Goal: Book appointment/travel/reservation

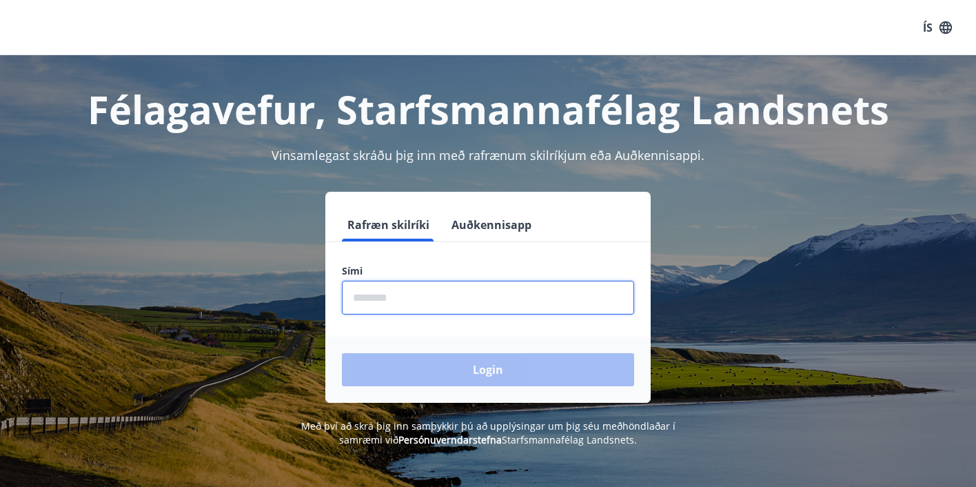
drag, startPoint x: 423, startPoint y: 289, endPoint x: 414, endPoint y: 279, distance: 13.6
click at [423, 289] on input "phone" at bounding box center [488, 298] width 292 height 34
type input "********"
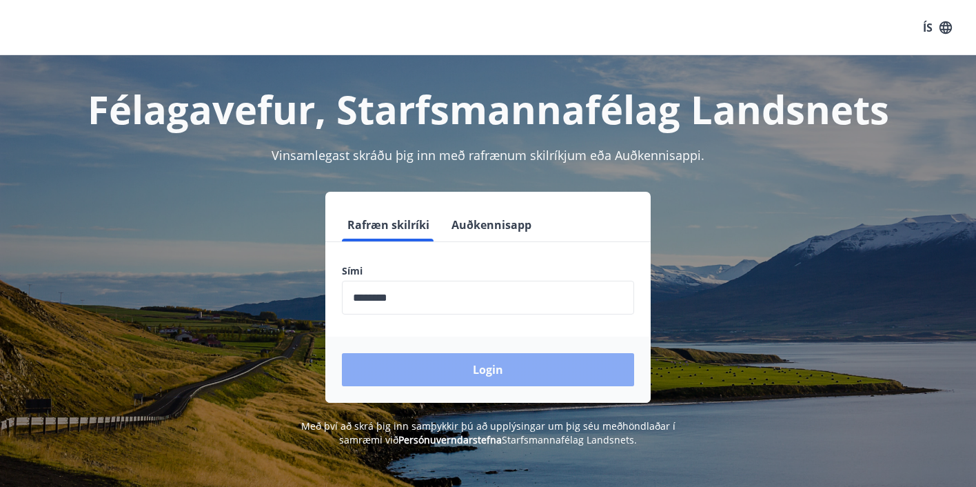
click at [473, 369] on button "Login" at bounding box center [488, 369] width 292 height 33
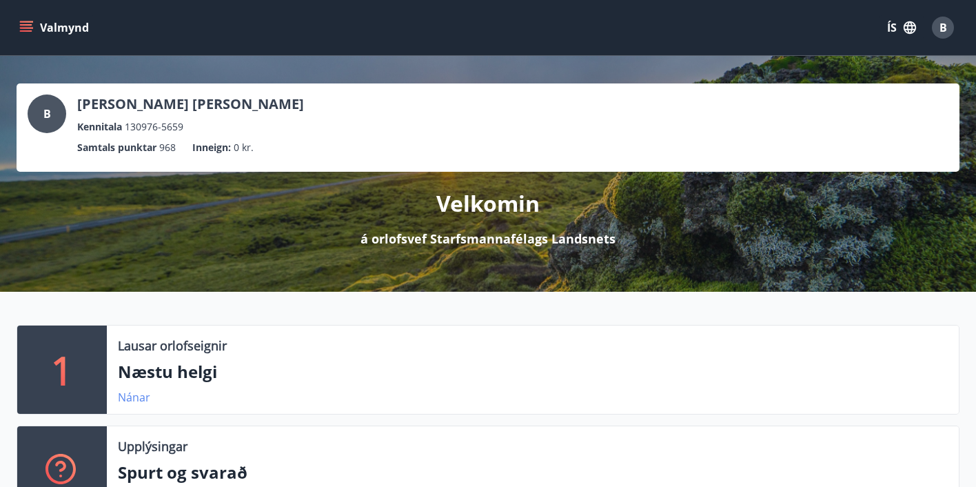
click at [132, 393] on link "Nánar" at bounding box center [134, 396] width 32 height 15
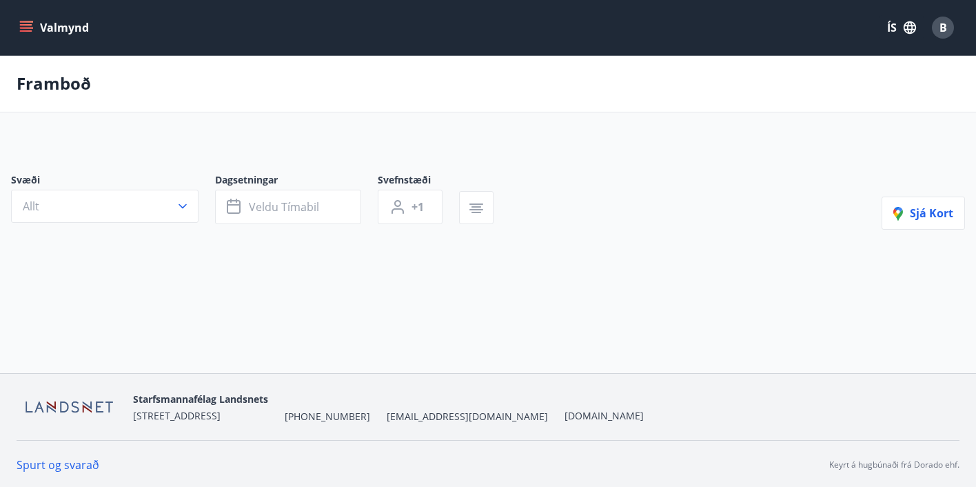
type input "*"
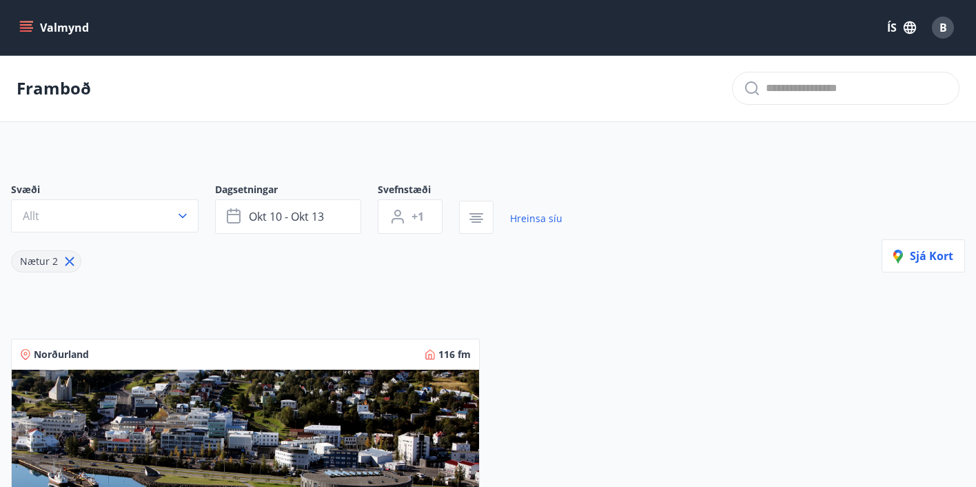
click at [29, 27] on icon "menu" at bounding box center [26, 28] width 14 height 14
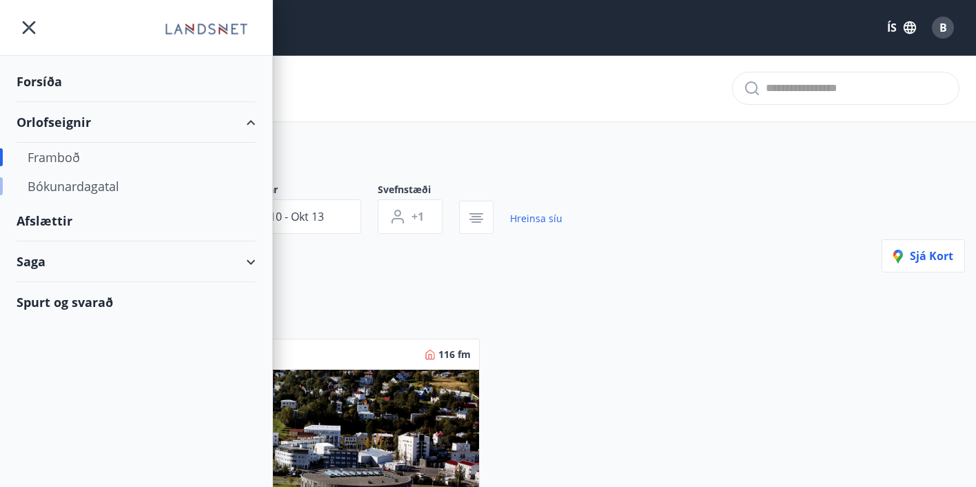
click at [65, 188] on div "Bókunardagatal" at bounding box center [136, 186] width 217 height 29
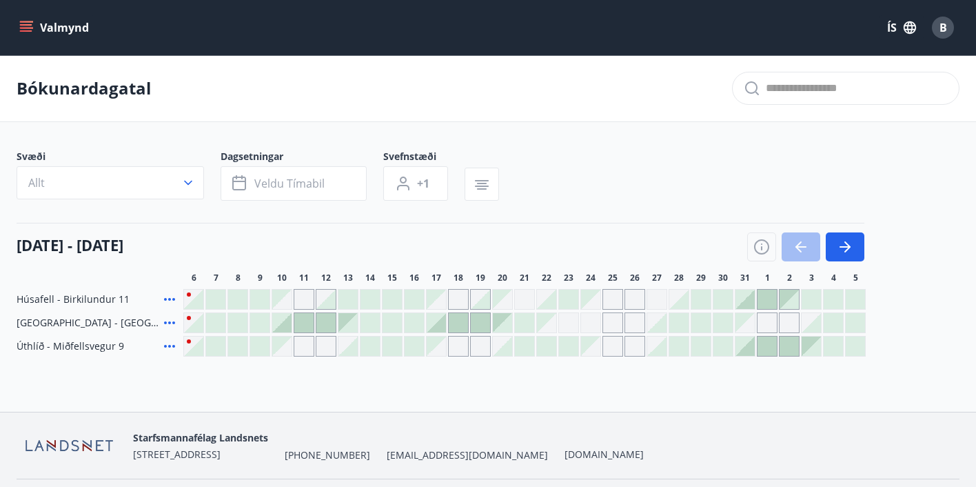
click at [26, 24] on icon "menu" at bounding box center [26, 24] width 12 height 1
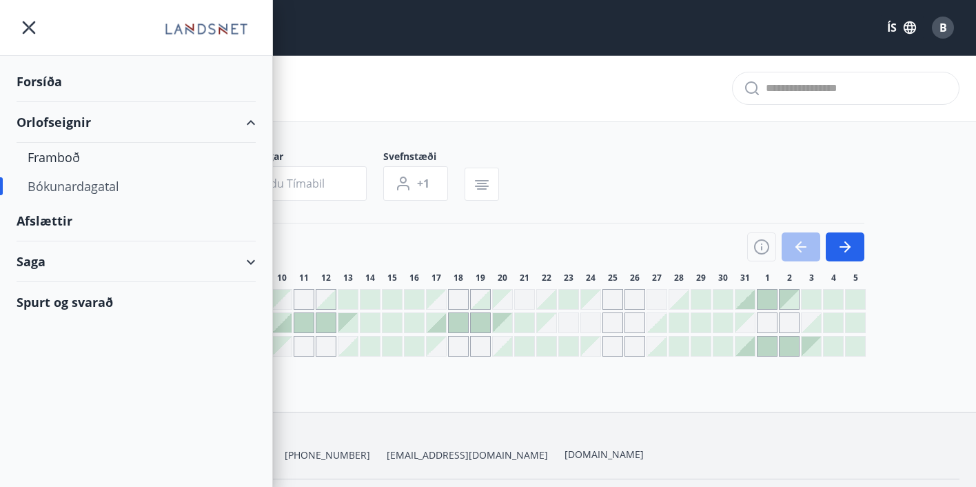
click at [39, 76] on div "Forsíða" at bounding box center [136, 81] width 239 height 41
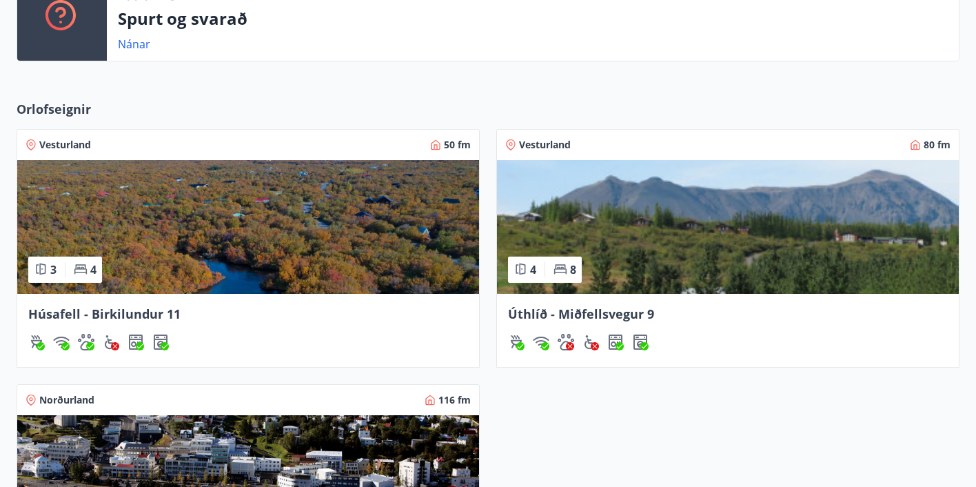
scroll to position [552, 0]
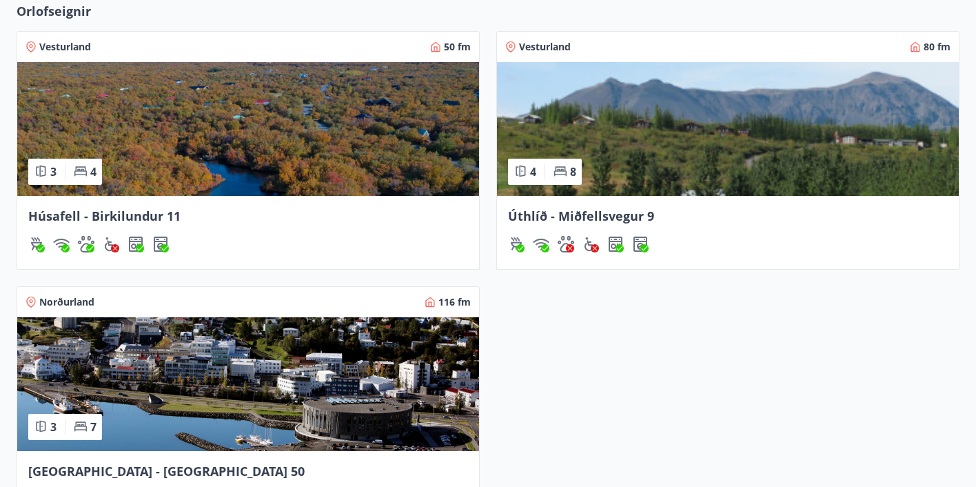
click at [572, 213] on span "Úthlíð - Miðfellsvegur 9" at bounding box center [581, 216] width 146 height 17
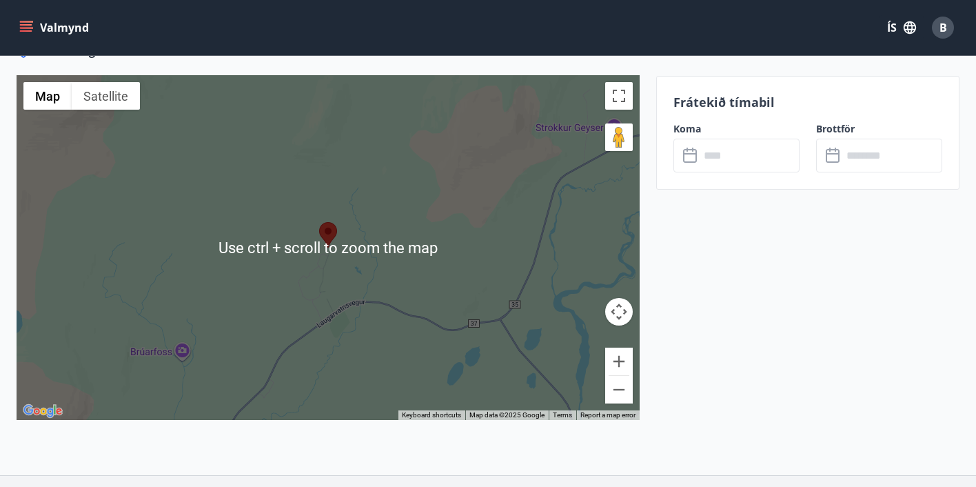
scroll to position [2326, 0]
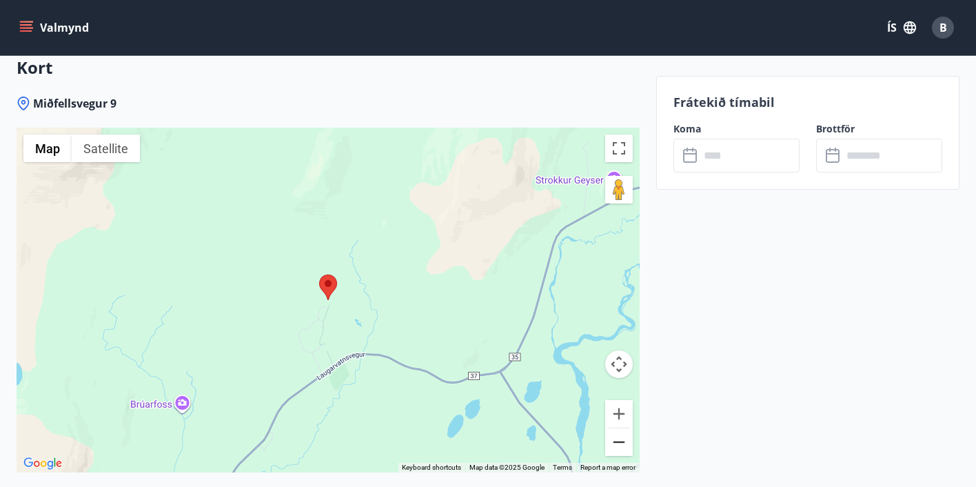
click at [625, 428] on button "Zoom out" at bounding box center [619, 442] width 28 height 28
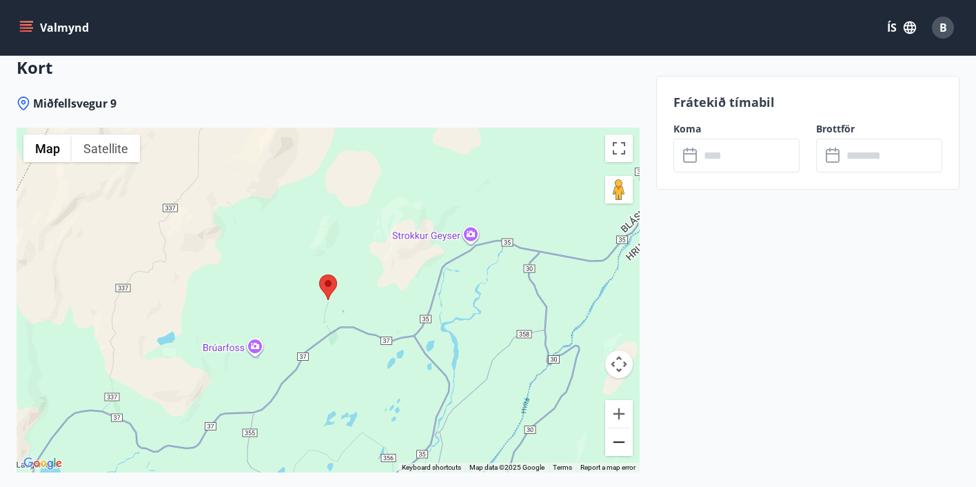
click at [623, 428] on button "Zoom out" at bounding box center [619, 442] width 28 height 28
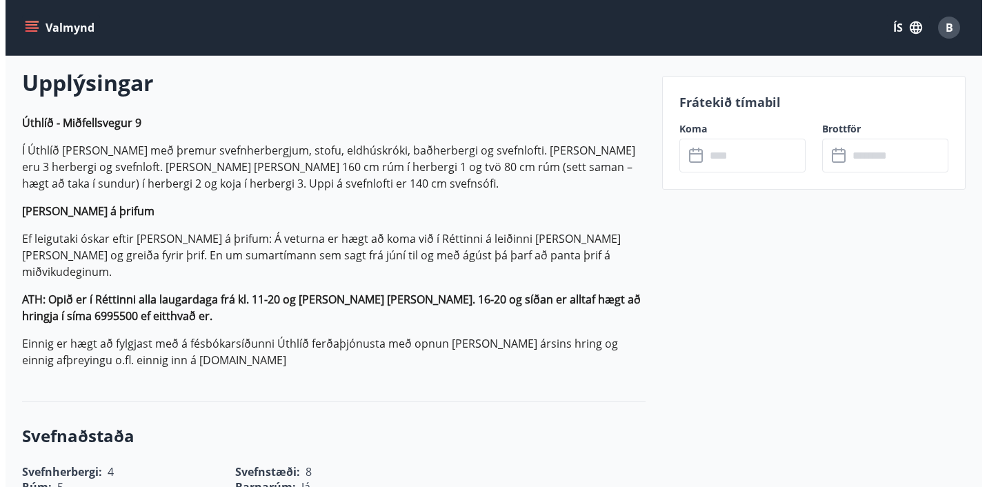
scroll to position [0, 0]
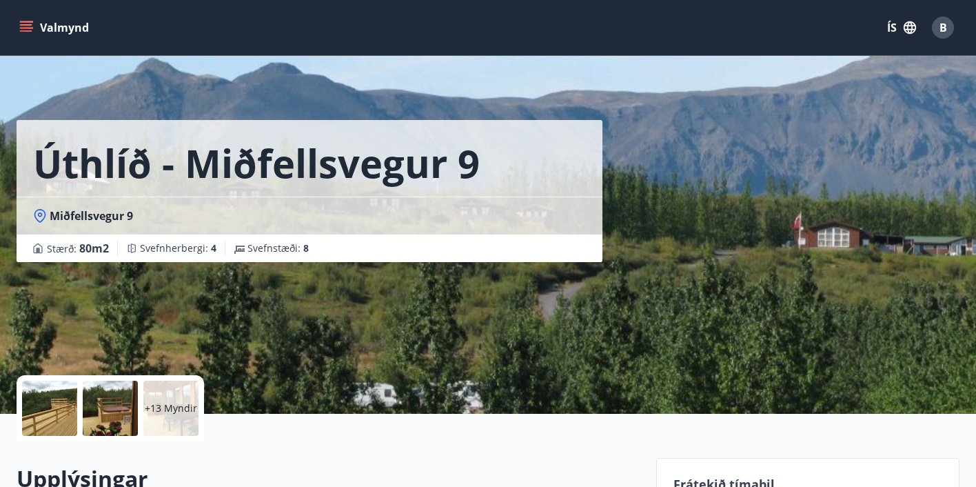
click at [44, 412] on div at bounding box center [49, 408] width 55 height 55
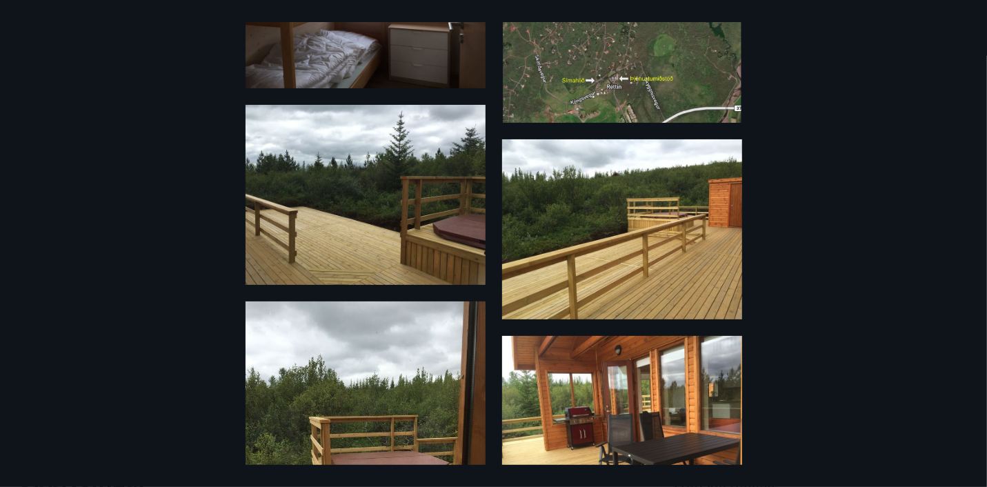
scroll to position [123, 0]
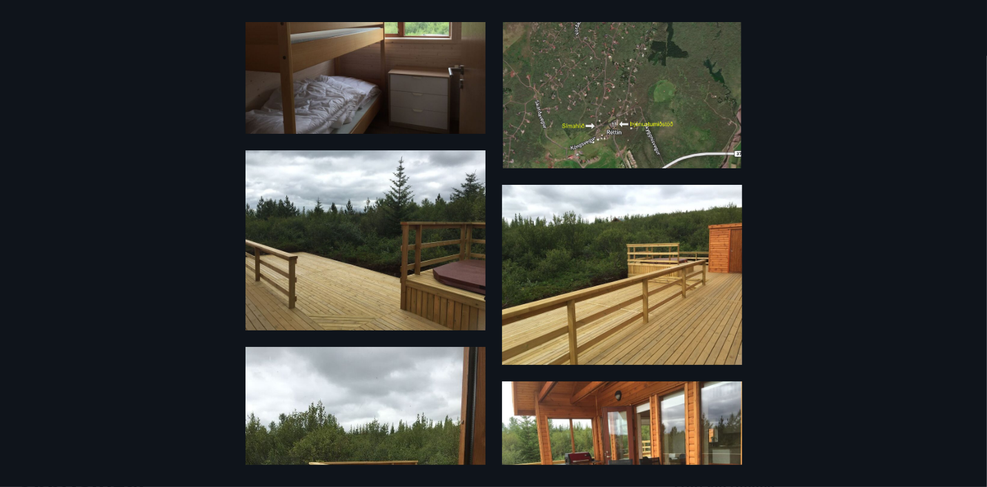
click at [638, 116] on img at bounding box center [622, 61] width 240 height 214
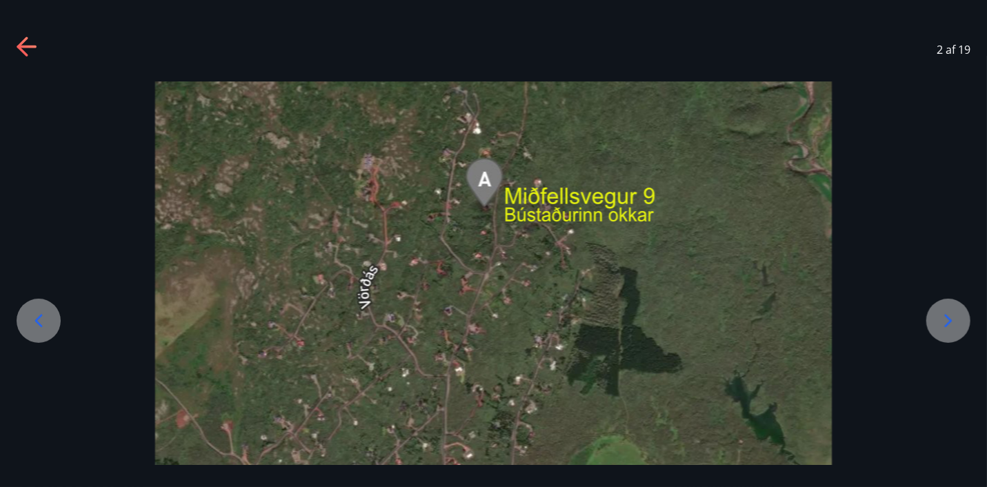
click at [18, 37] on icon at bounding box center [28, 48] width 22 height 22
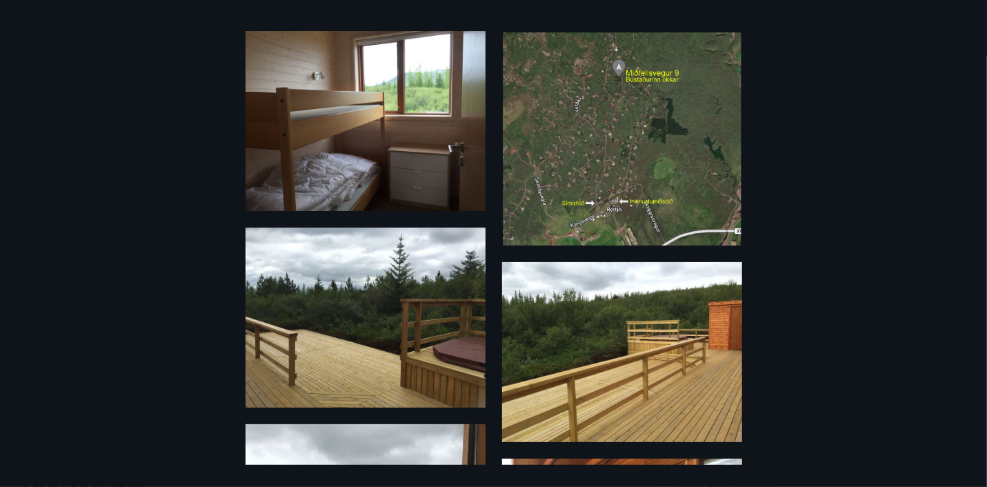
scroll to position [0, 0]
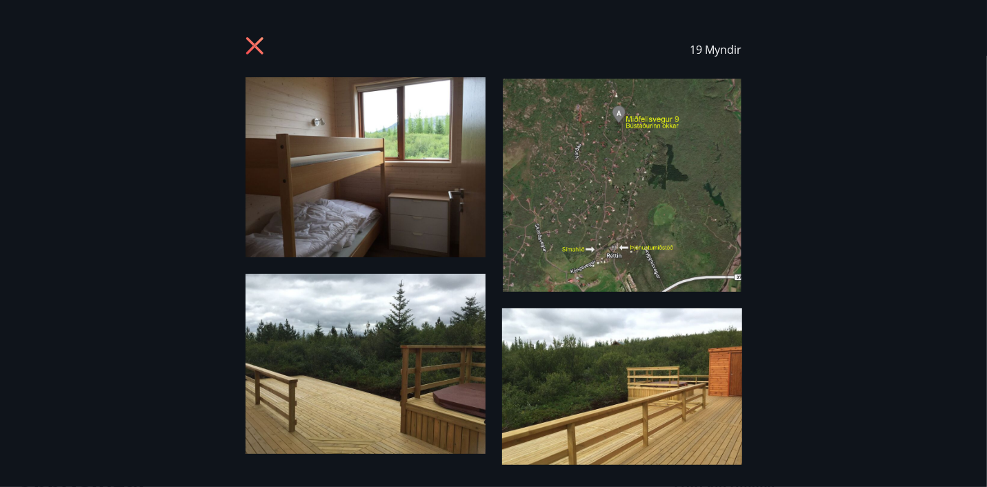
click at [250, 44] on icon at bounding box center [256, 48] width 22 height 22
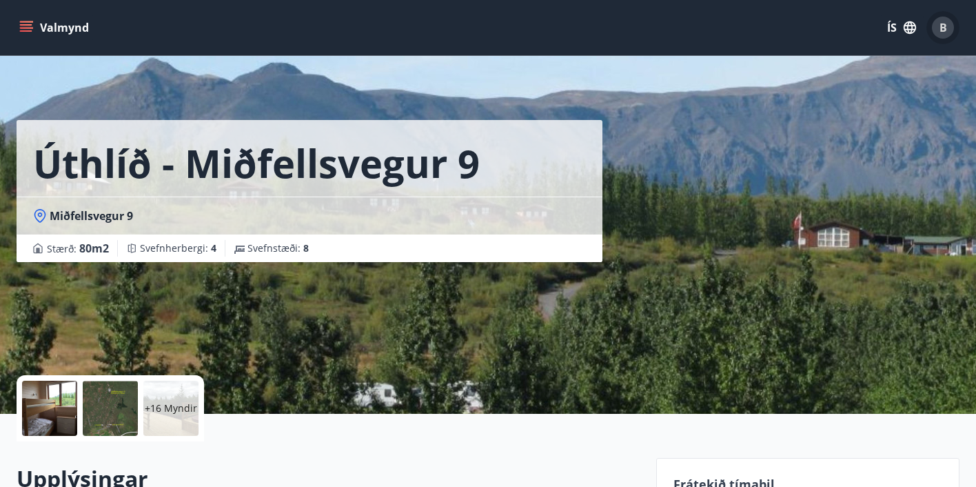
click at [942, 29] on span "B" at bounding box center [944, 27] width 8 height 15
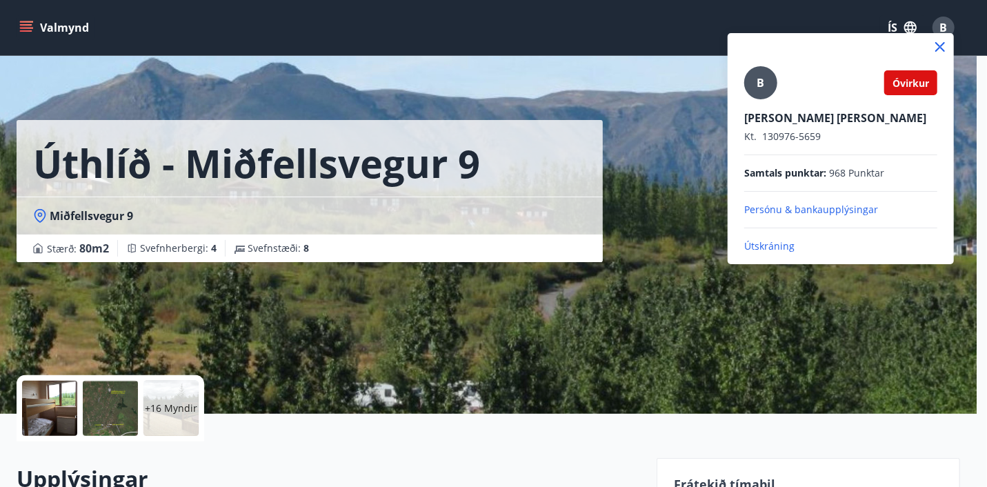
click at [804, 208] on p "Persónu & bankaupplýsingar" at bounding box center [840, 210] width 193 height 14
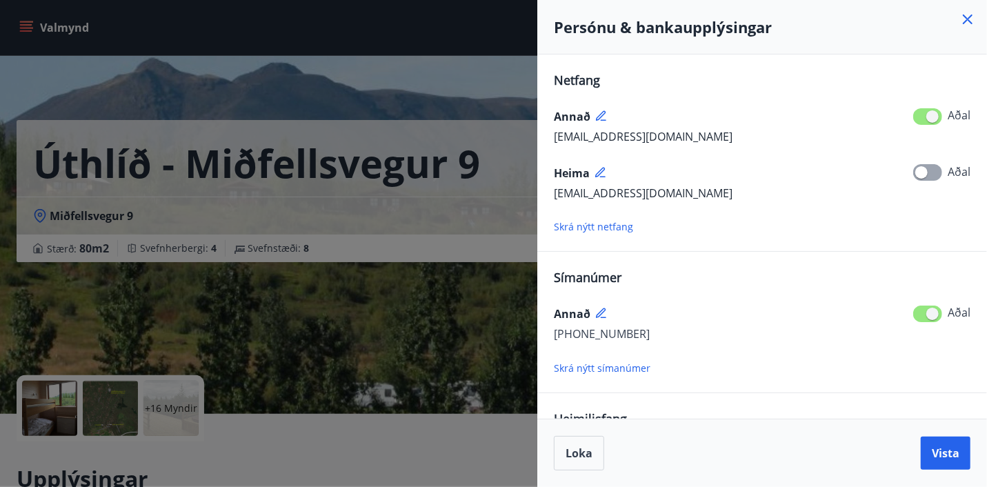
click at [610, 225] on span "Skrá nýtt netfang" at bounding box center [593, 226] width 79 height 13
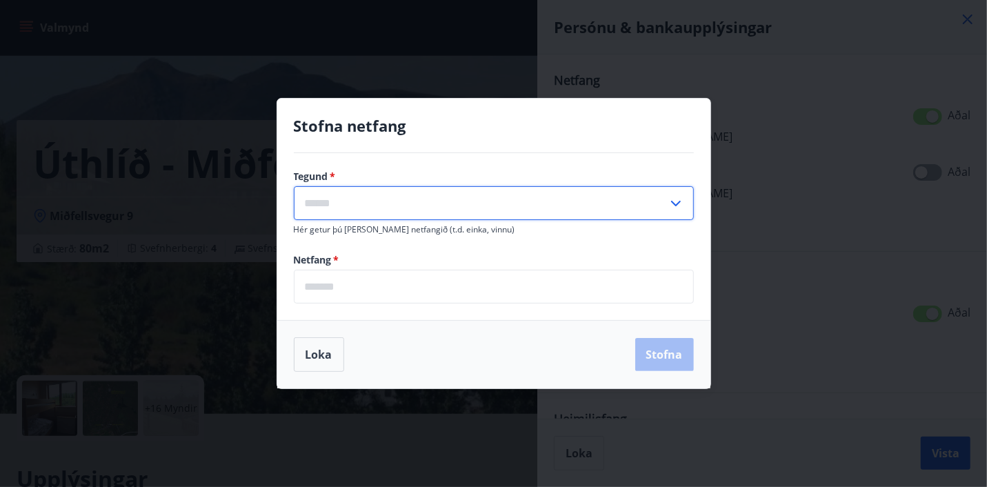
click at [392, 199] on input "text" at bounding box center [481, 203] width 374 height 34
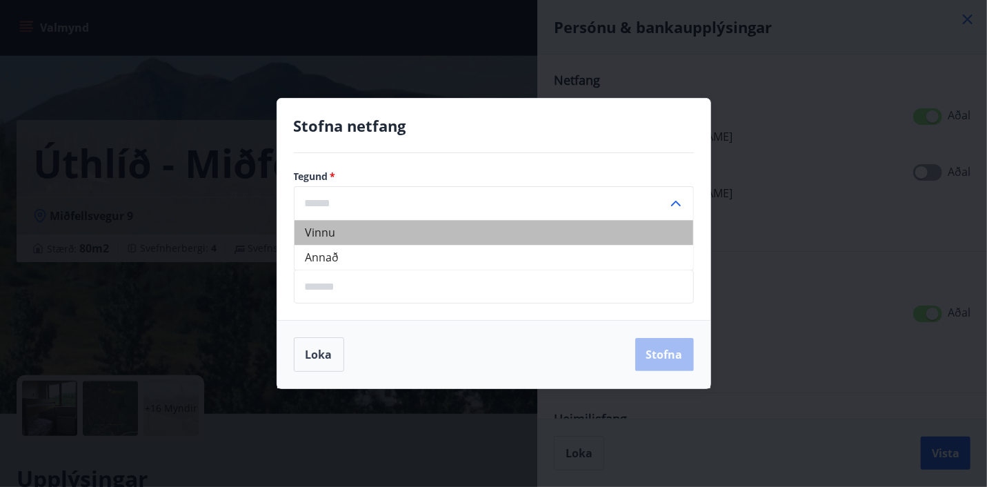
click at [333, 228] on li "Vinnu" at bounding box center [493, 232] width 398 height 25
type input "*****"
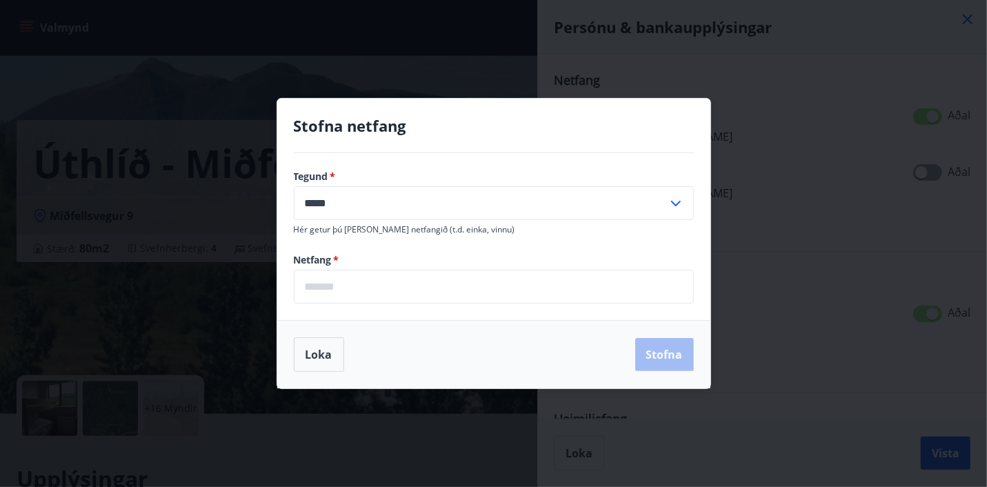
click at [358, 283] on input "email" at bounding box center [494, 287] width 400 height 34
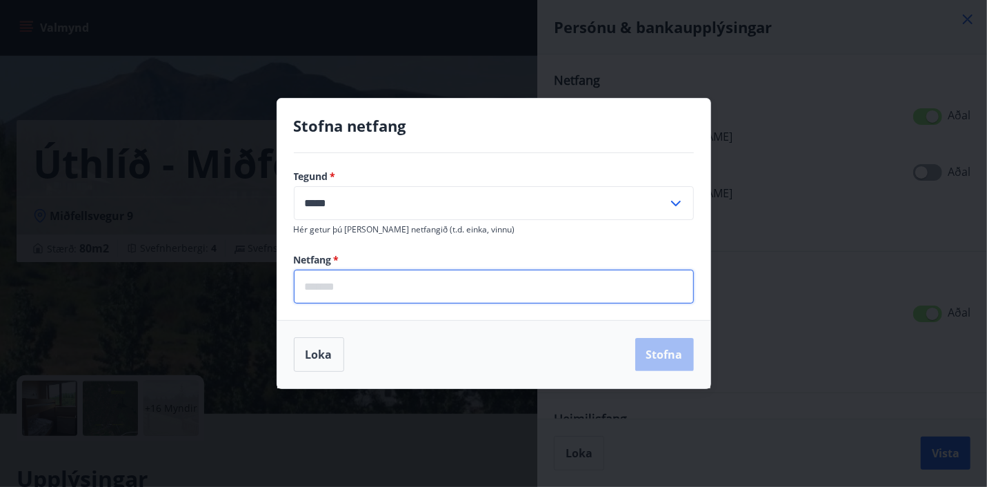
type input "**********"
click at [666, 352] on button "Stofna" at bounding box center [664, 354] width 59 height 33
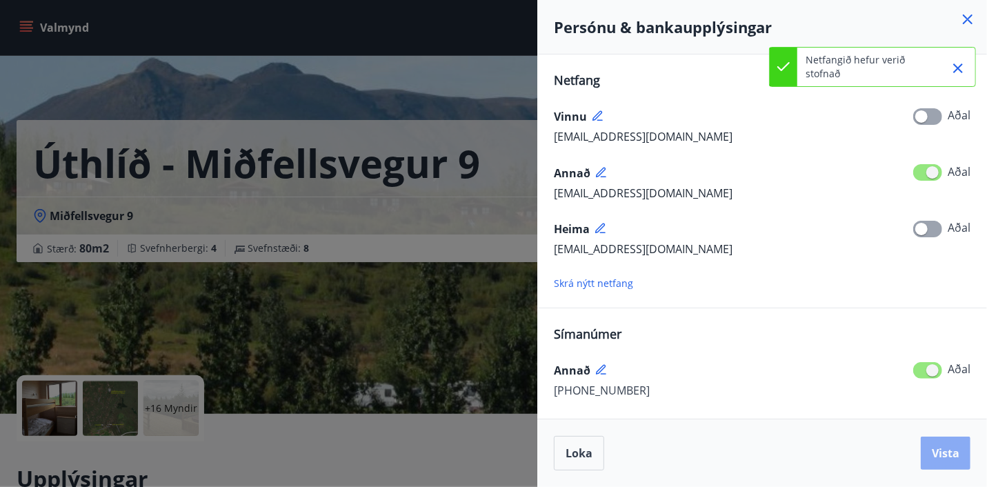
click at [941, 455] on span "Vista" at bounding box center [945, 452] width 28 height 15
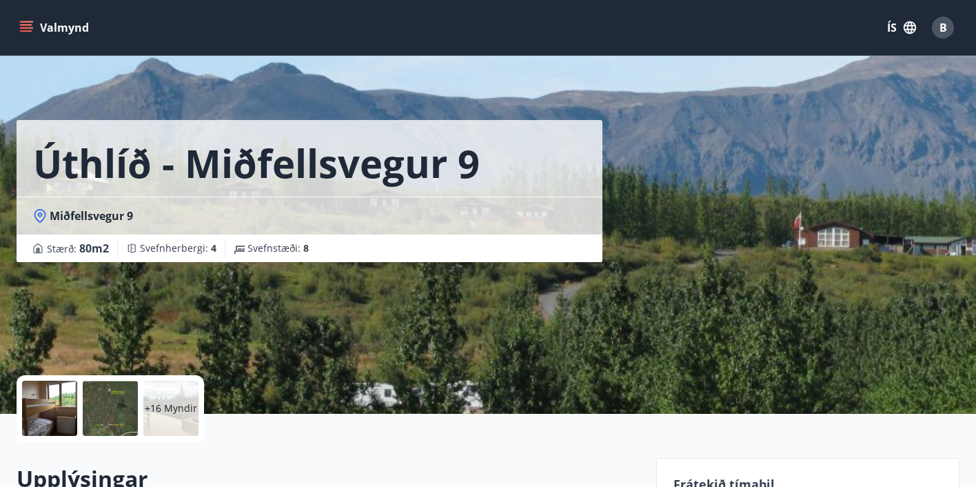
click at [24, 21] on icon "menu" at bounding box center [27, 21] width 15 height 1
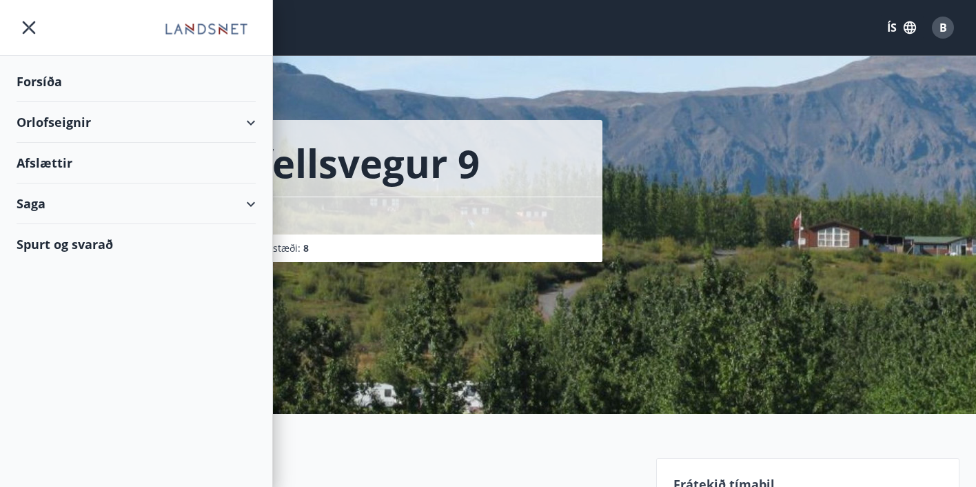
click at [50, 160] on div "Afslættir" at bounding box center [136, 163] width 239 height 41
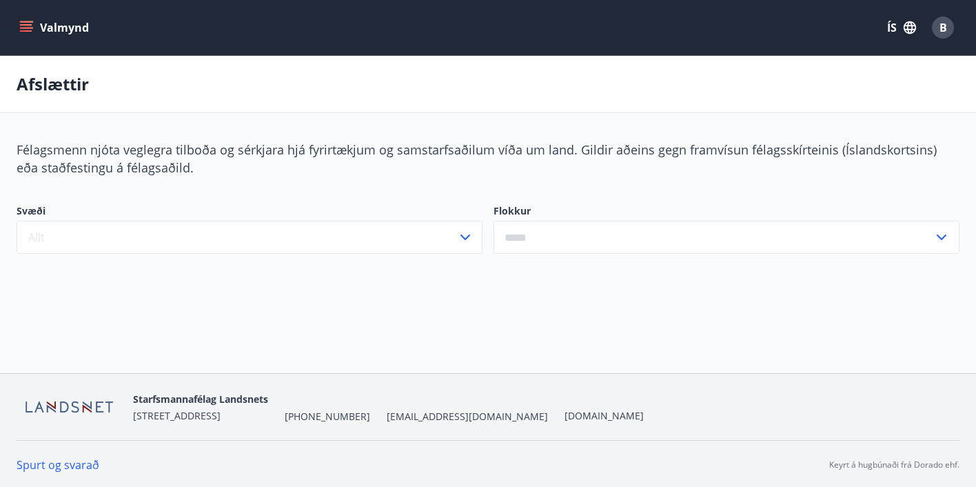
click at [26, 28] on icon "menu" at bounding box center [27, 27] width 15 height 1
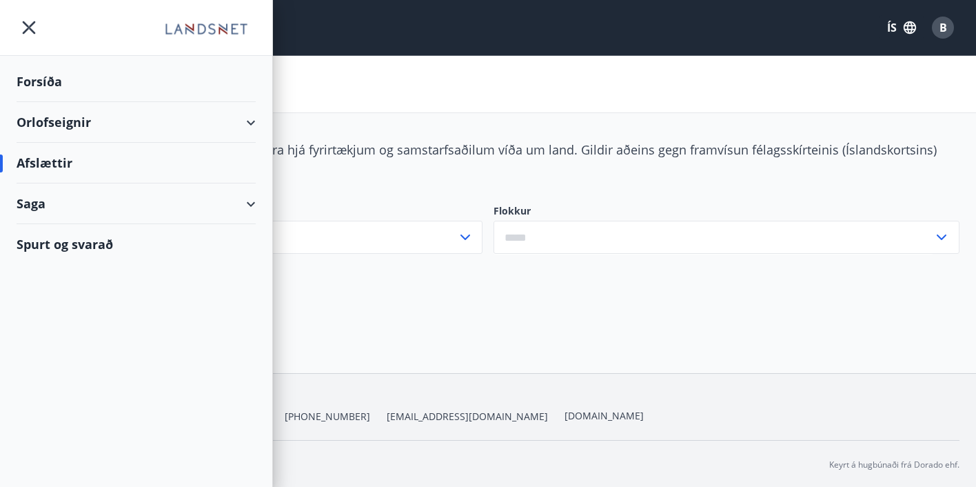
click at [165, 207] on div "Saga" at bounding box center [136, 203] width 239 height 41
click at [68, 263] on div "Umsóknir" at bounding box center [136, 267] width 217 height 29
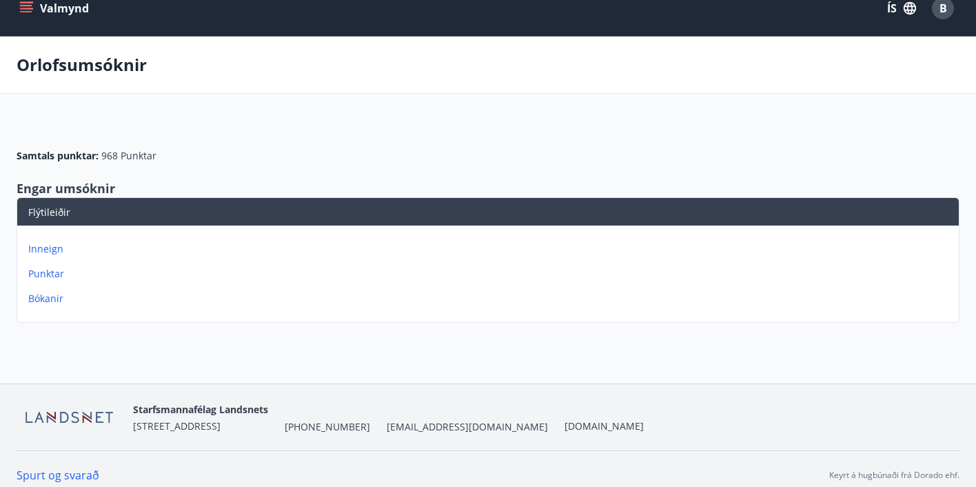
scroll to position [30, 0]
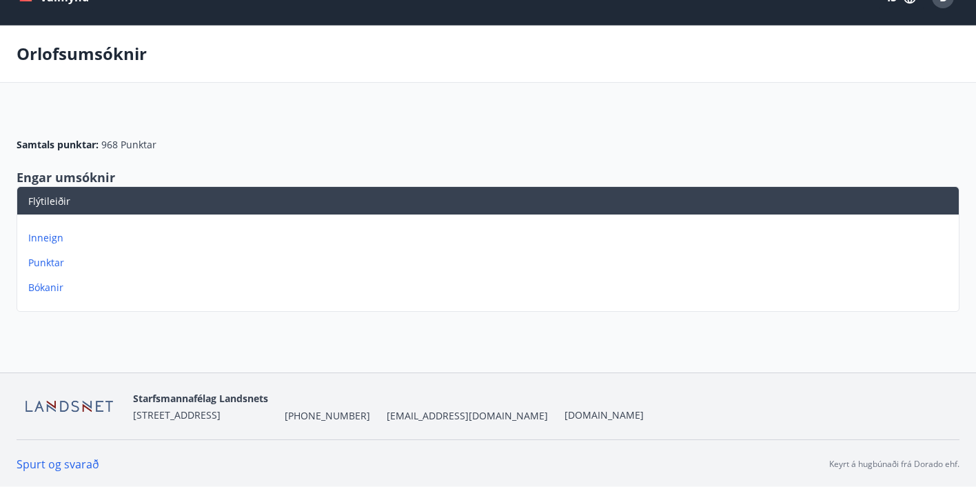
click at [54, 235] on p "Inneign" at bounding box center [490, 238] width 925 height 14
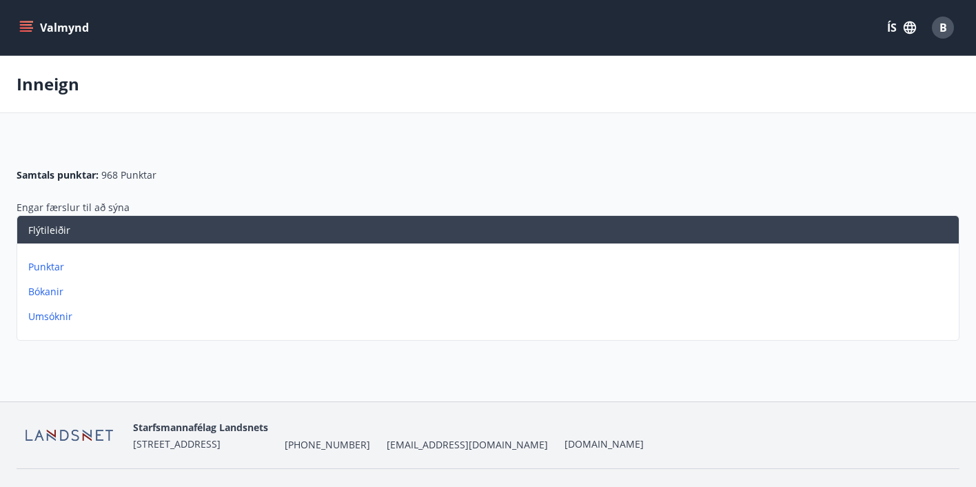
click at [54, 285] on p "Bókanir" at bounding box center [490, 292] width 925 height 14
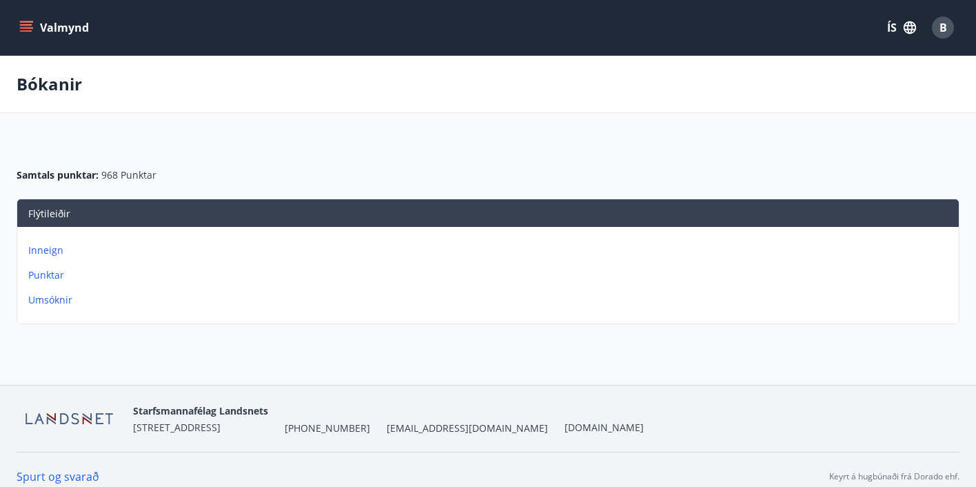
click at [52, 299] on p "Umsóknir" at bounding box center [490, 300] width 925 height 14
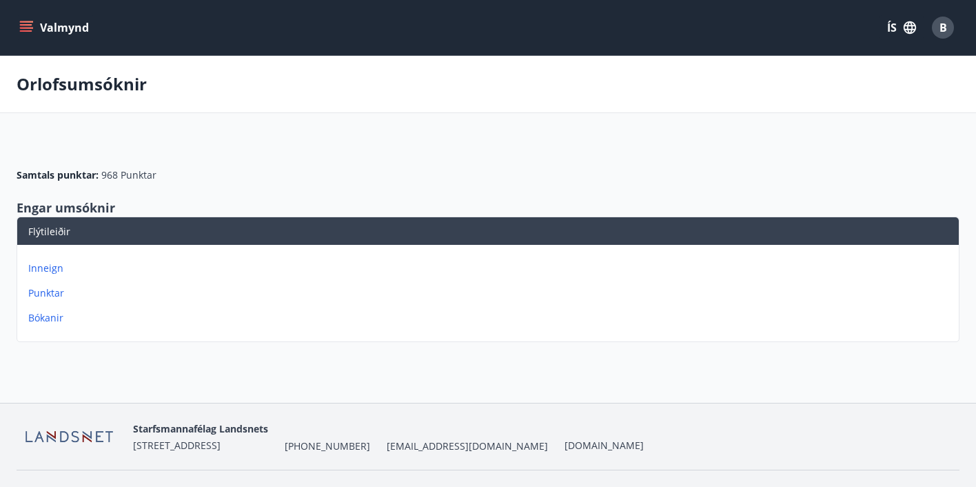
click at [49, 268] on p "Inneign" at bounding box center [490, 268] width 925 height 14
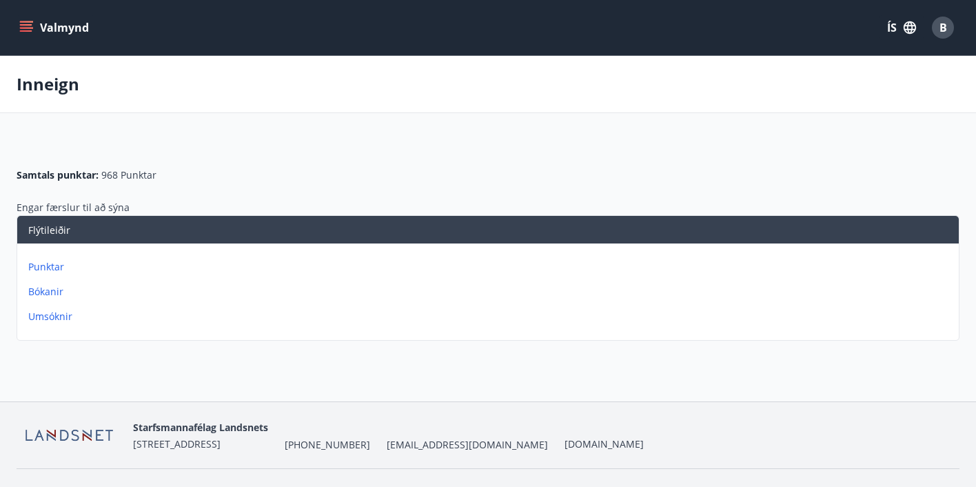
click at [28, 27] on icon "menu" at bounding box center [27, 27] width 15 height 1
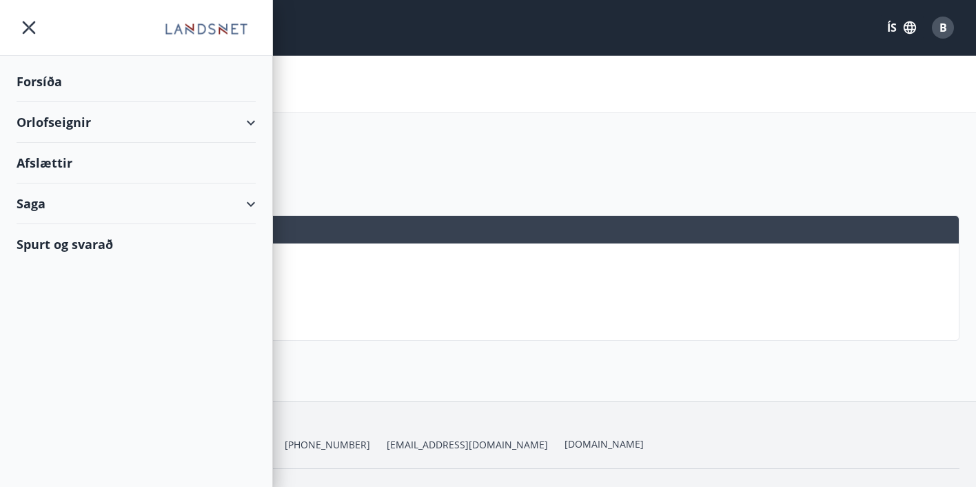
click at [70, 122] on div "Orlofseignir" at bounding box center [136, 122] width 239 height 41
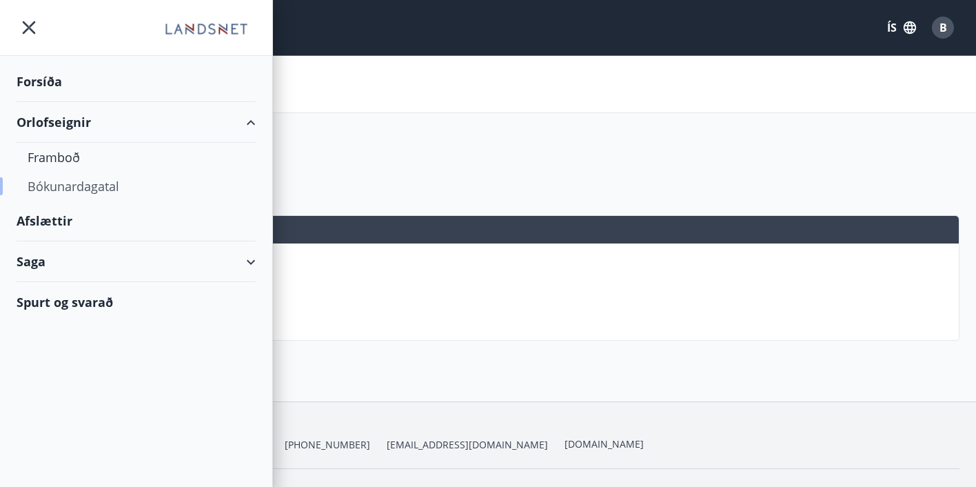
click at [53, 180] on div "Bókunardagatal" at bounding box center [136, 186] width 217 height 29
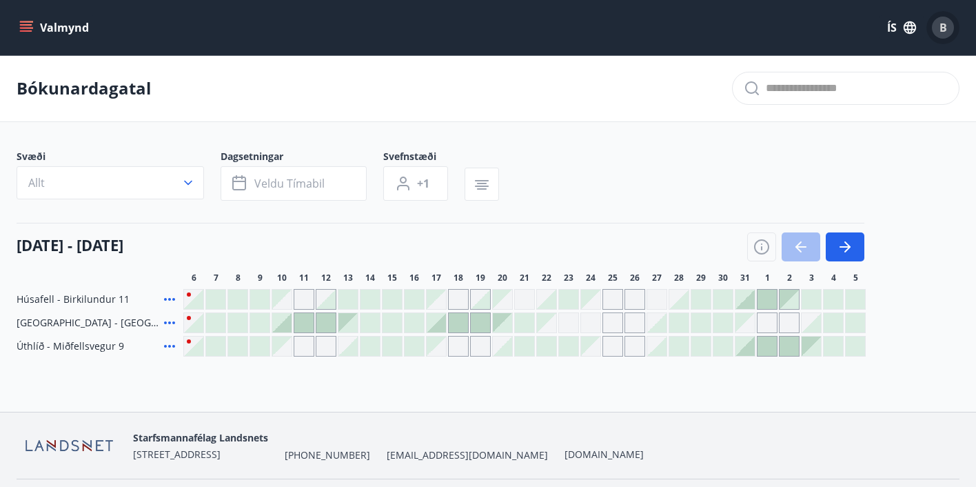
click at [942, 31] on span "B" at bounding box center [944, 27] width 8 height 15
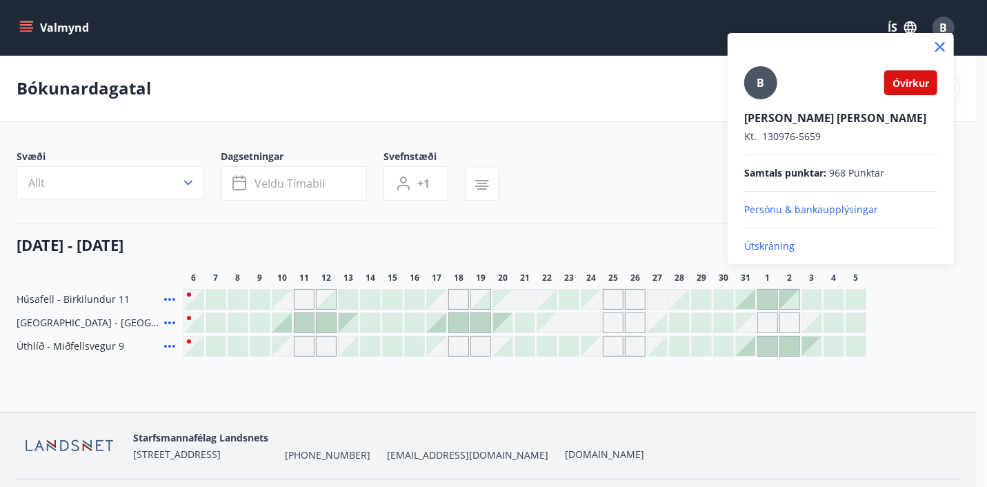
click at [418, 35] on div at bounding box center [493, 243] width 987 height 487
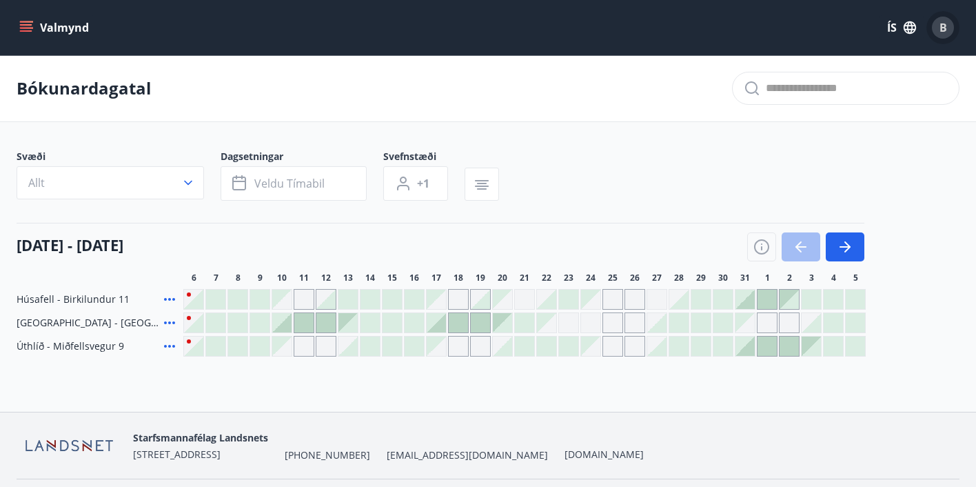
click at [944, 26] on span "B" at bounding box center [944, 27] width 8 height 15
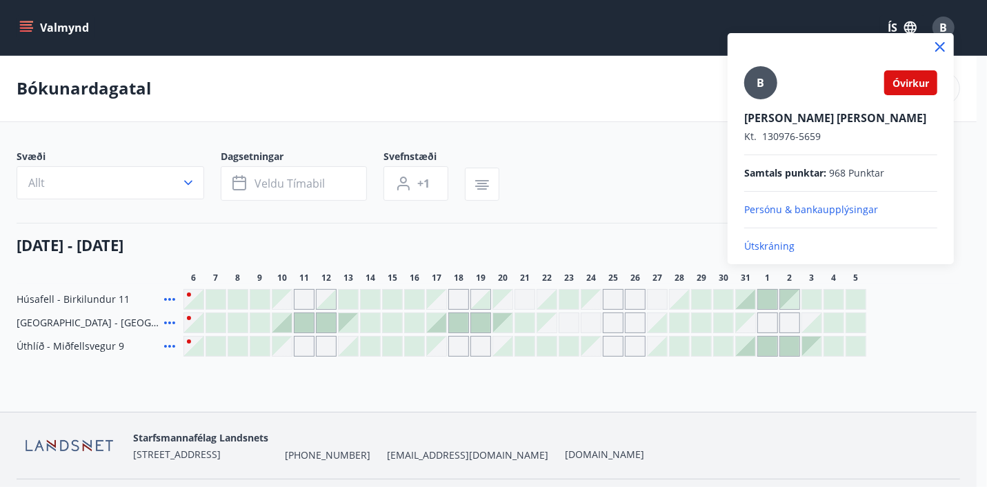
click at [940, 42] on icon at bounding box center [939, 47] width 17 height 17
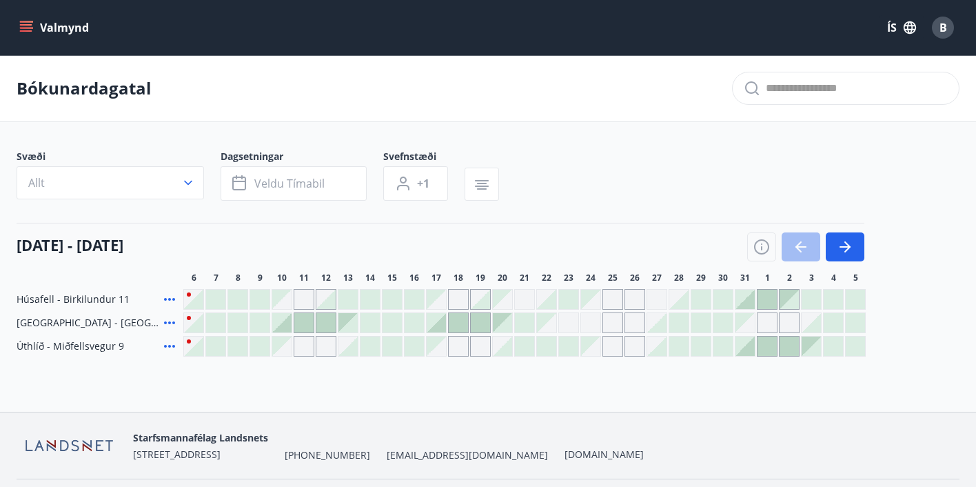
click at [28, 25] on icon "menu" at bounding box center [26, 24] width 12 height 1
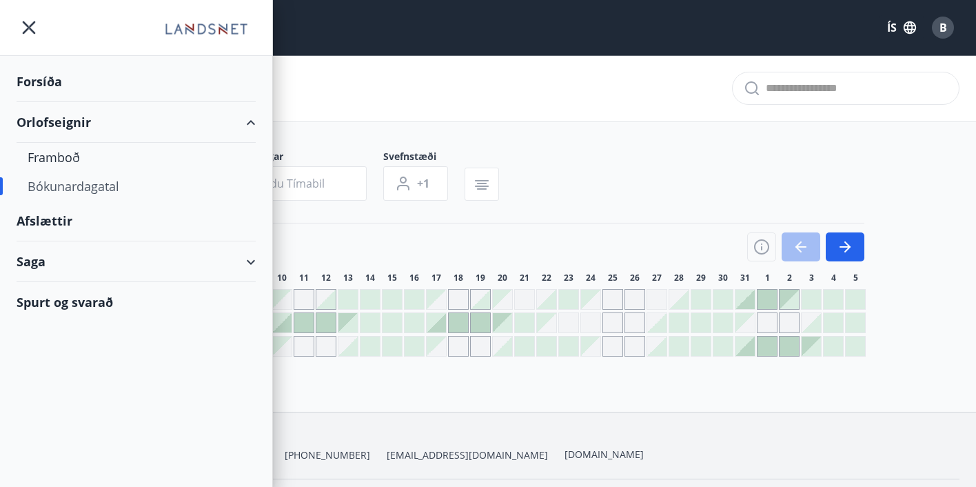
click at [60, 187] on div "Bókunardagatal" at bounding box center [136, 186] width 217 height 29
click at [452, 79] on div "Bókunardagatal" at bounding box center [488, 88] width 976 height 67
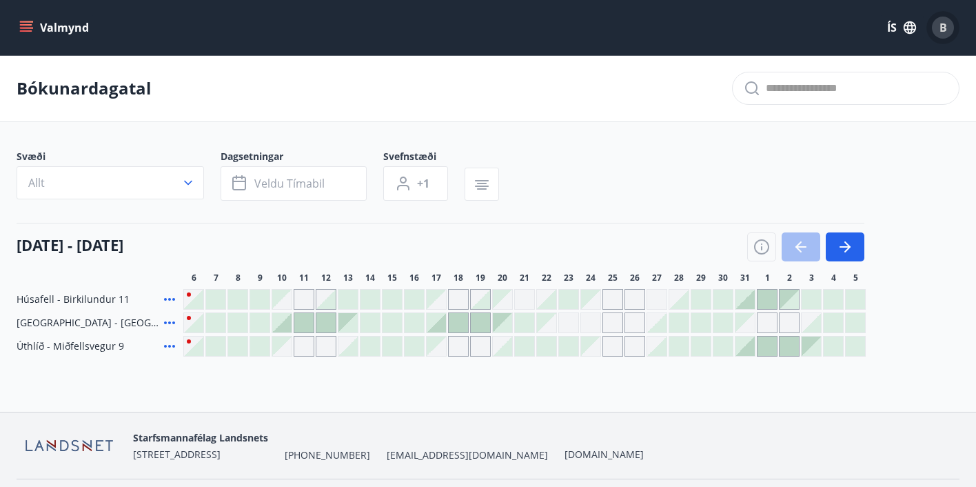
click at [942, 30] on span "B" at bounding box center [944, 27] width 8 height 15
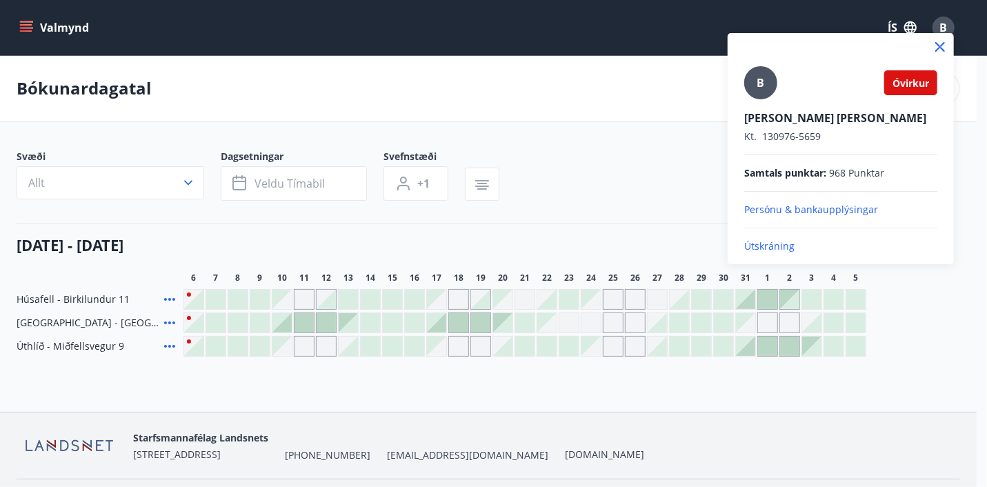
click at [938, 46] on icon at bounding box center [939, 47] width 17 height 17
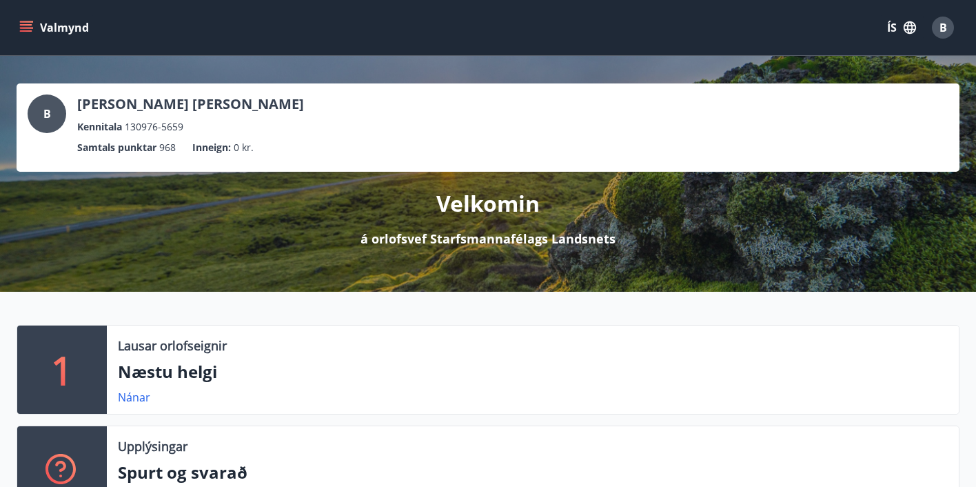
click at [30, 28] on icon "menu" at bounding box center [26, 28] width 14 height 14
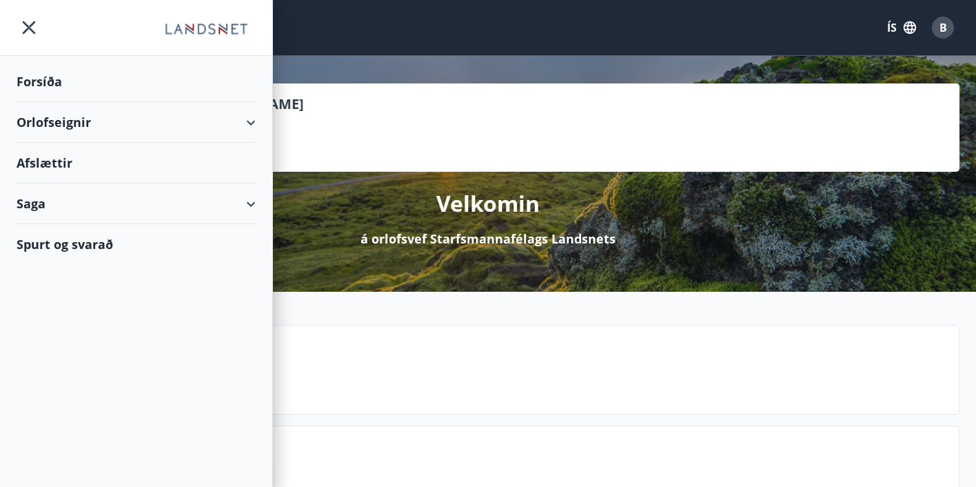
click at [103, 119] on div "Orlofseignir" at bounding box center [136, 122] width 239 height 41
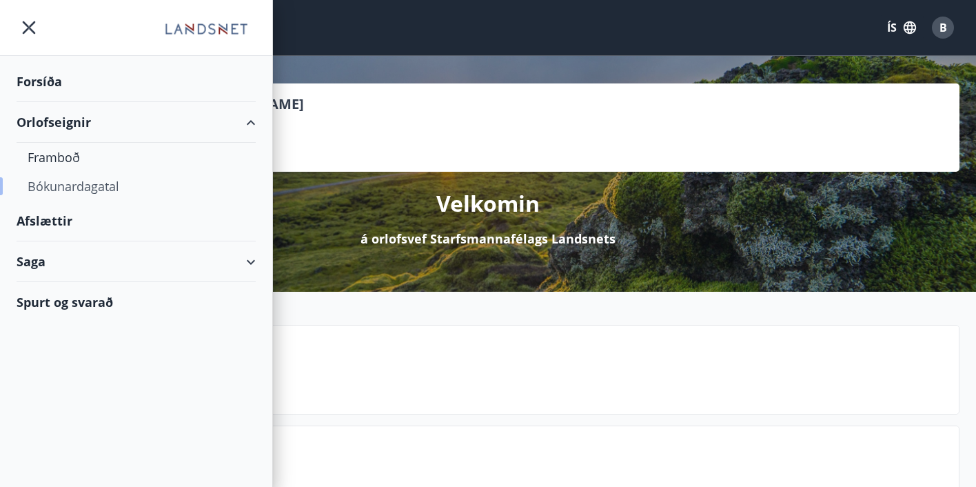
click at [94, 184] on div "Bókunardagatal" at bounding box center [136, 186] width 217 height 29
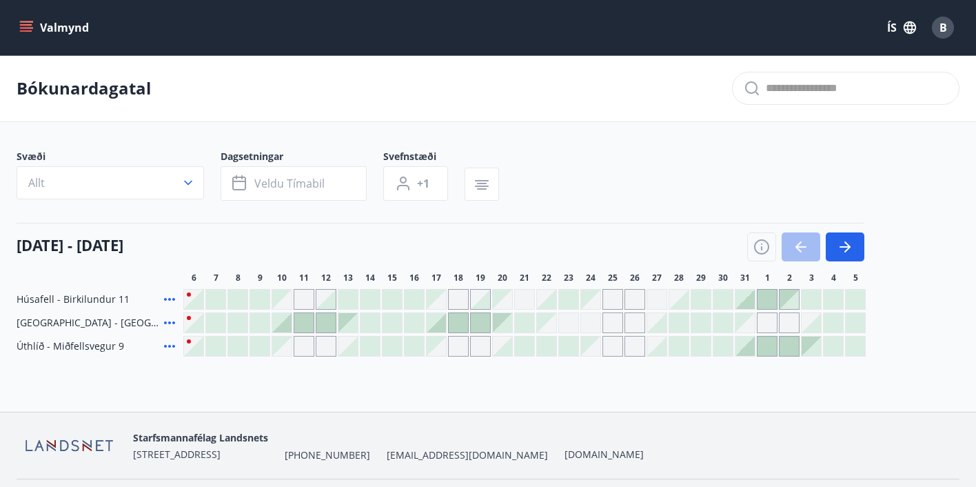
click at [750, 345] on div at bounding box center [745, 345] width 19 height 19
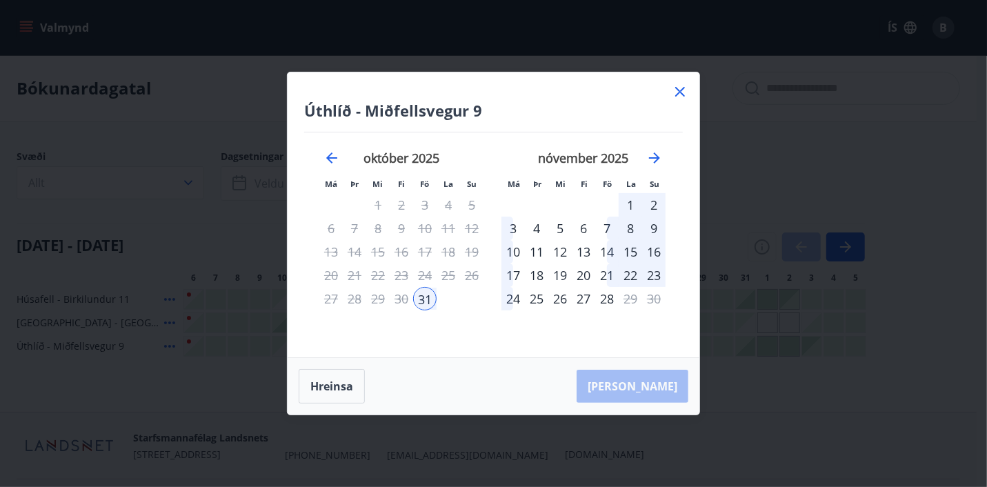
click at [656, 199] on div "2" at bounding box center [653, 204] width 23 height 23
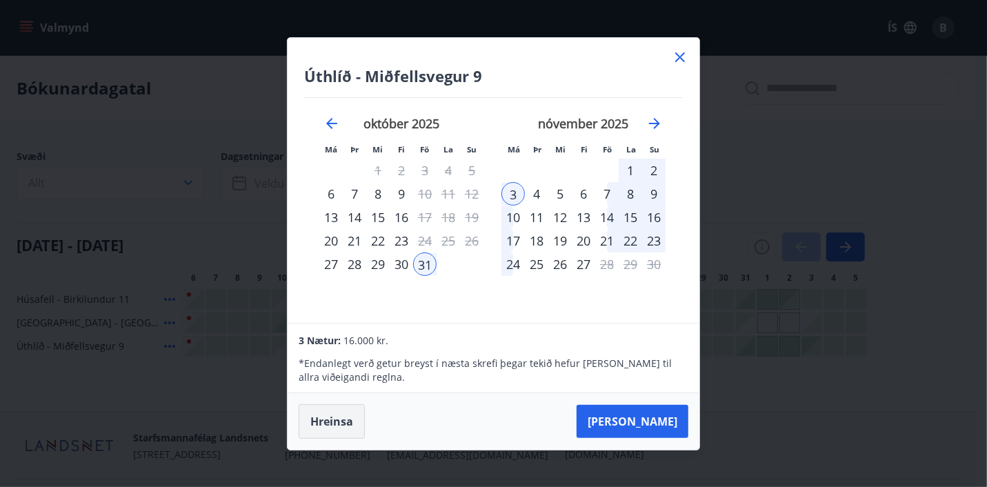
click at [314, 423] on button "Hreinsa" at bounding box center [332, 421] width 66 height 34
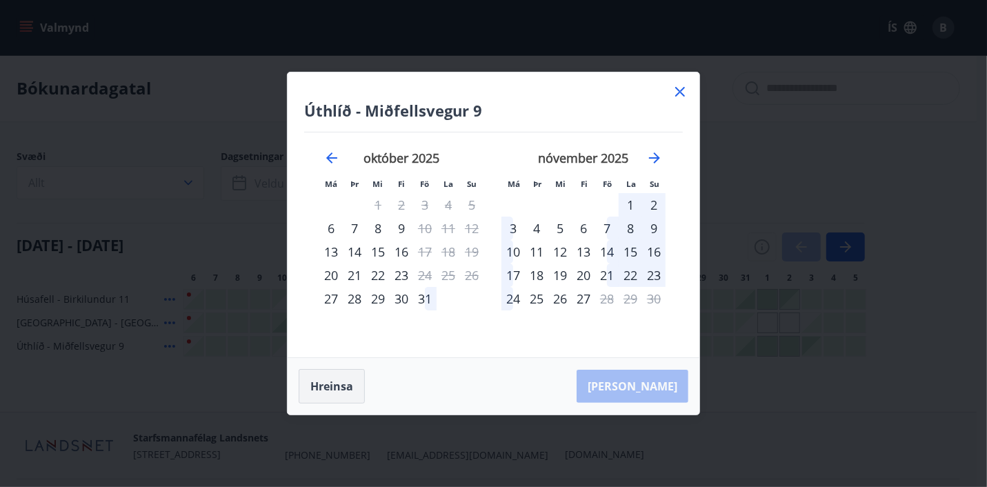
click at [332, 389] on button "Hreinsa" at bounding box center [332, 386] width 66 height 34
click at [680, 85] on div "Úthlíð - Miðfellsvegur 9 Má Þr Mi Fi Fö La Su Má Þr Mi Fi Fö La Su [DATE] 1 2 3…" at bounding box center [493, 214] width 412 height 285
drag, startPoint x: 678, startPoint y: 86, endPoint x: 674, endPoint y: 95, distance: 9.9
click at [676, 92] on icon at bounding box center [679, 91] width 17 height 17
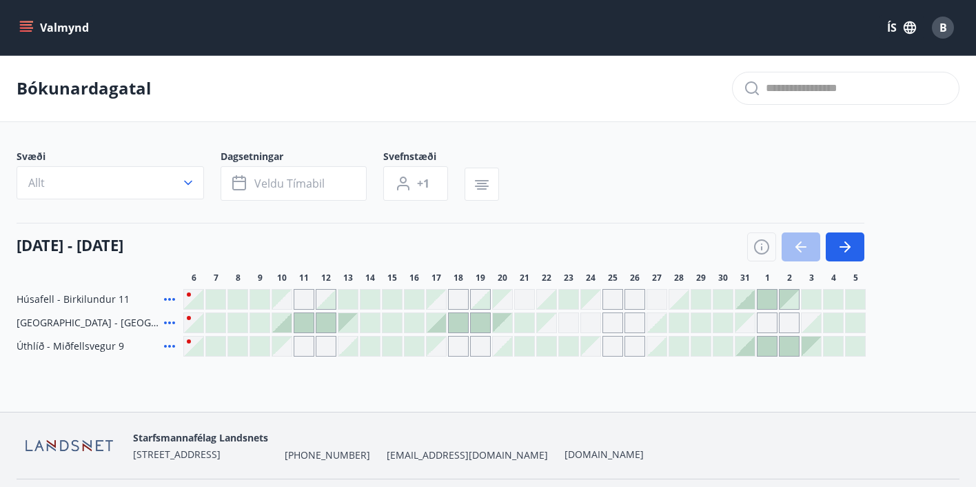
click at [674, 95] on div "Bókunardagatal" at bounding box center [488, 88] width 976 height 67
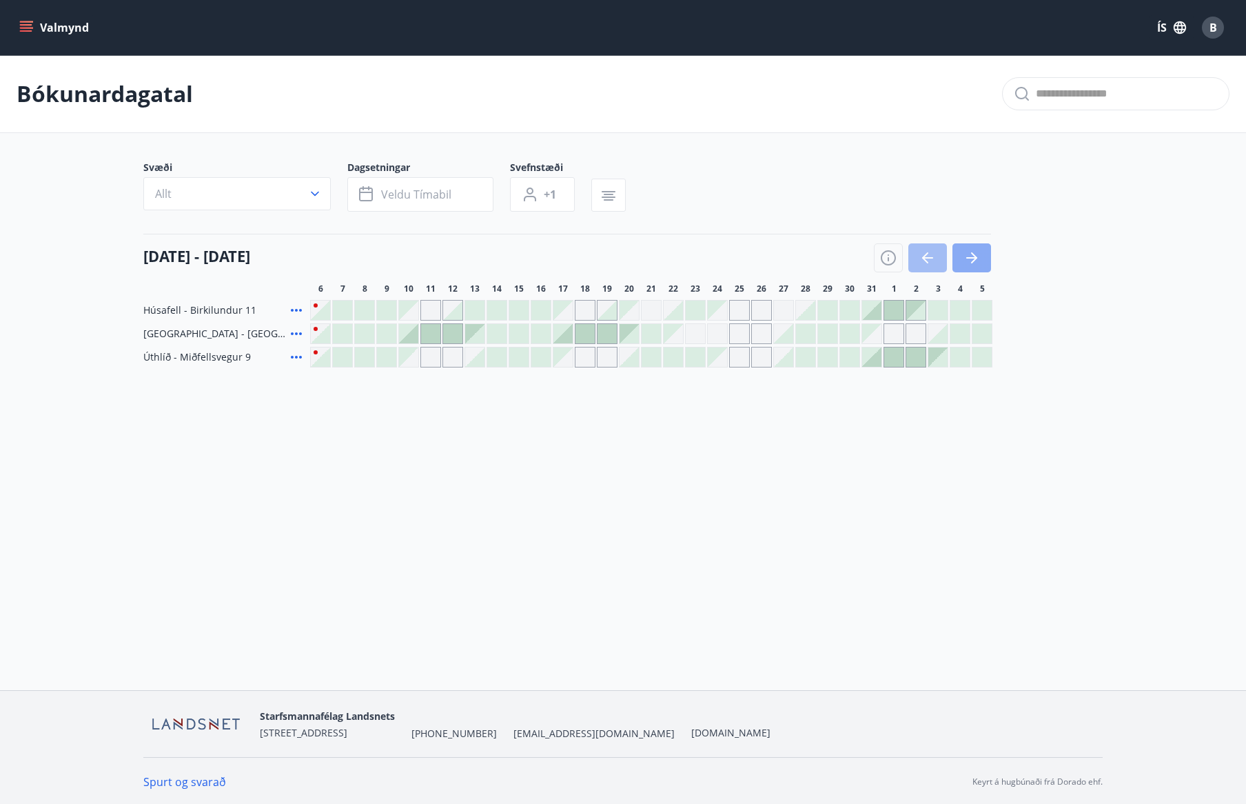
click at [976, 252] on icon "button" at bounding box center [972, 258] width 17 height 17
